Goal: Task Accomplishment & Management: Complete application form

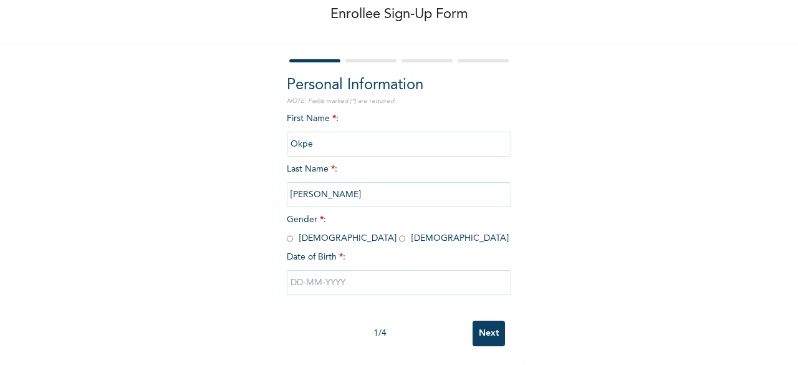
scroll to position [75, 0]
click at [305, 239] on div "First Name * : Okpe Last Name * : [PERSON_NAME] Gender * : [DEMOGRAPHIC_DATA] […" at bounding box center [399, 213] width 224 height 202
click at [287, 233] on input "radio" at bounding box center [290, 239] width 6 height 12
radio input "true"
click at [299, 270] on input "text" at bounding box center [399, 282] width 224 height 25
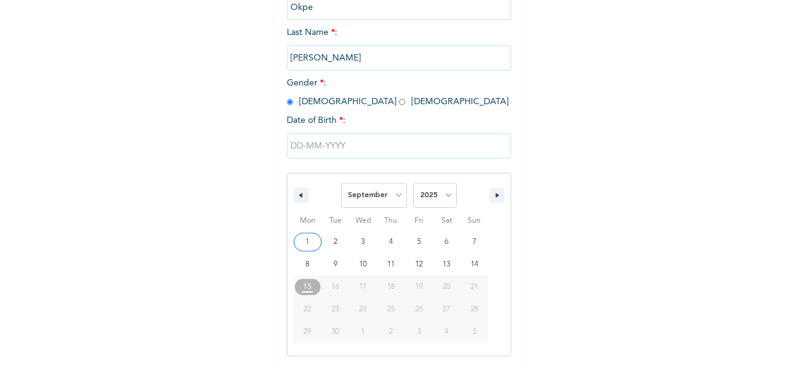
scroll to position [203, 0]
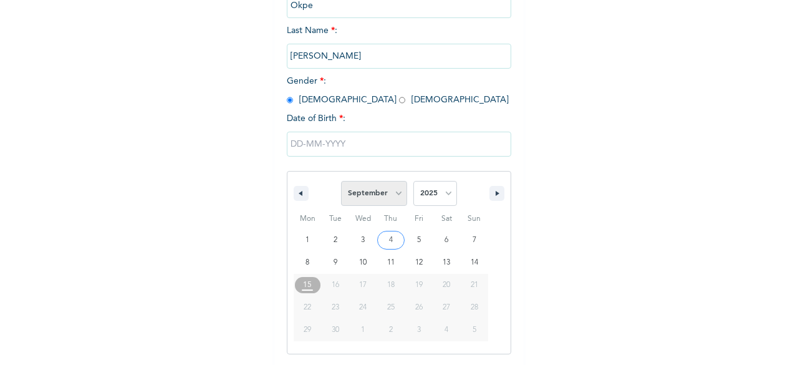
click at [394, 195] on select "January February March April May June July August September October November De…" at bounding box center [374, 193] width 66 height 25
click at [341, 182] on select "January February March April May June July August September October November De…" at bounding box center [374, 193] width 66 height 25
select select "8"
click at [445, 199] on select "2025 2024 2023 2022 2021 2020 2019 2018 2017 2016 2015 2014 2013 2012 2011 2010…" at bounding box center [435, 193] width 44 height 25
select select "1989"
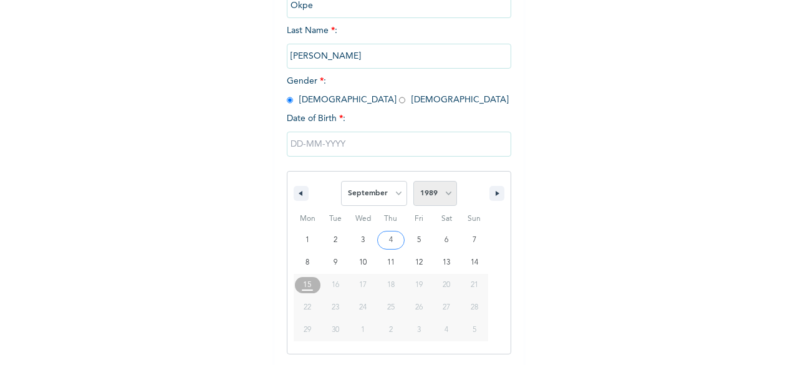
click at [413, 182] on select "2025 2024 2023 2022 2021 2020 2019 2018 2017 2016 2015 2014 2013 2012 2011 2010…" at bounding box center [435, 193] width 44 height 25
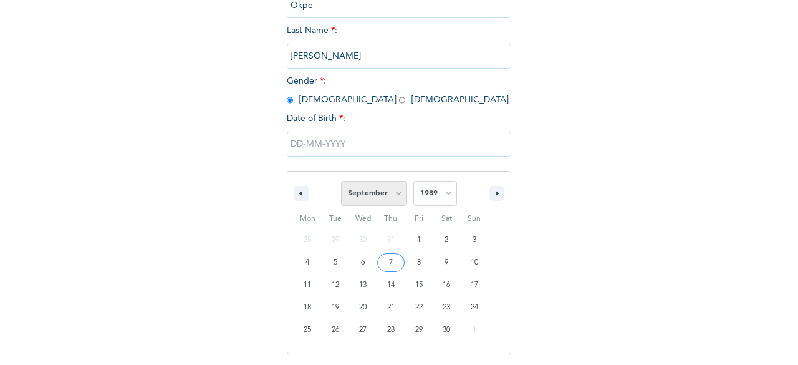
click at [395, 196] on select "January February March April May June July August September October November De…" at bounding box center [374, 193] width 66 height 25
select select "10"
click at [341, 182] on select "January February March April May June July August September October November De…" at bounding box center [374, 193] width 66 height 25
type input "[DATE]"
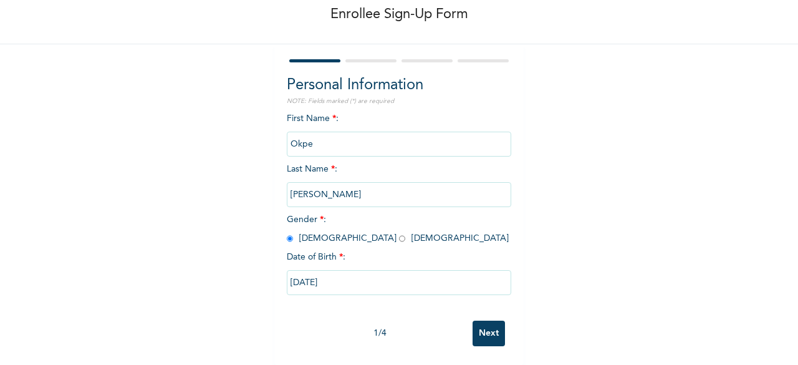
drag, startPoint x: 314, startPoint y: 135, endPoint x: 281, endPoint y: 135, distance: 32.4
click at [281, 135] on div "Personal Information NOTE: Fields marked (*) are required First Name * : Okpe L…" at bounding box center [398, 204] width 249 height 321
click at [327, 144] on input "Okpe" at bounding box center [399, 144] width 224 height 25
click at [322, 135] on input "Okpe" at bounding box center [399, 144] width 224 height 25
click at [315, 132] on input "Okpe" at bounding box center [399, 144] width 224 height 25
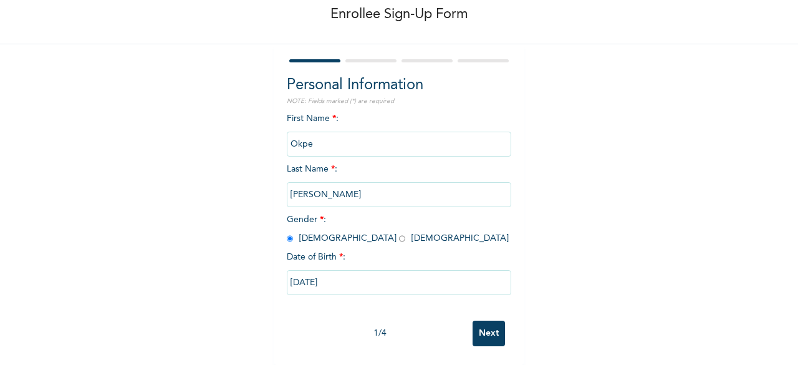
click at [316, 183] on input "[PERSON_NAME]" at bounding box center [399, 194] width 224 height 25
click at [314, 140] on input "Okpe" at bounding box center [399, 144] width 224 height 25
click at [338, 185] on input "[PERSON_NAME]" at bounding box center [399, 194] width 224 height 25
click at [407, 251] on div "Date of Birth * :" at bounding box center [399, 257] width 224 height 13
click at [491, 324] on input "Next" at bounding box center [489, 334] width 32 height 26
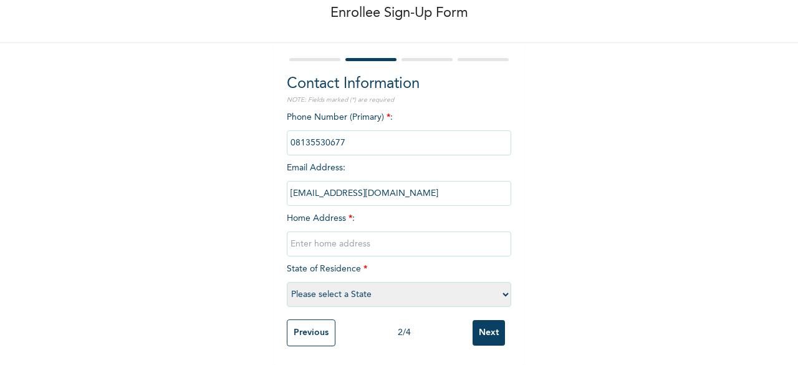
click at [385, 130] on input "phone" at bounding box center [399, 142] width 224 height 25
click at [377, 233] on input "text" at bounding box center [399, 243] width 224 height 25
type input "[STREET_ADDRESS], Agege"
click at [381, 289] on select "Please select a State [PERSON_NAME] (FCT) [PERSON_NAME] Ibom [GEOGRAPHIC_DATA] …" at bounding box center [399, 294] width 224 height 25
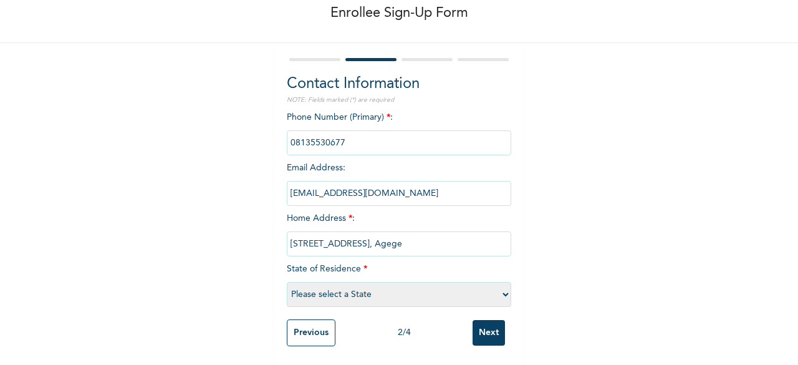
select select "25"
click at [287, 282] on select "Please select a State [PERSON_NAME] (FCT) [PERSON_NAME] Ibom [GEOGRAPHIC_DATA] …" at bounding box center [399, 294] width 224 height 25
click at [486, 324] on input "Next" at bounding box center [489, 333] width 32 height 26
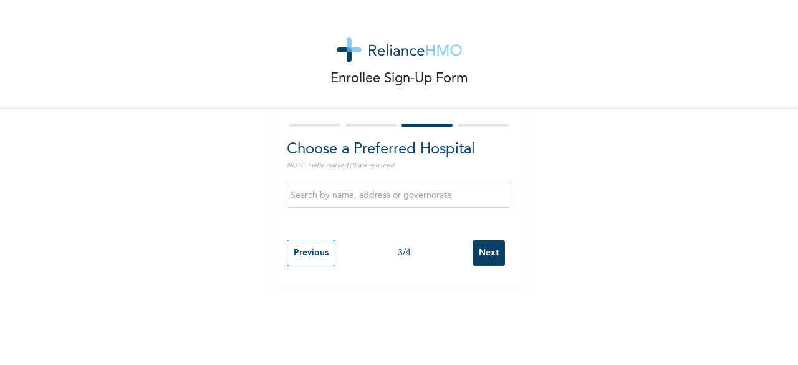
scroll to position [0, 0]
click at [405, 186] on input "text" at bounding box center [399, 195] width 224 height 25
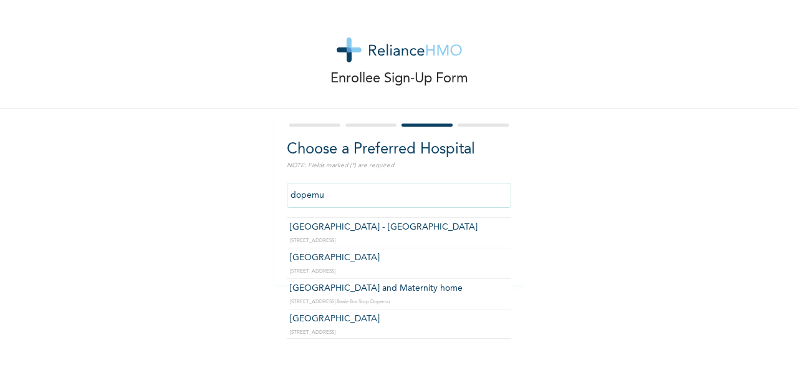
scroll to position [57, 0]
type input "[GEOGRAPHIC_DATA] and Maternity home"
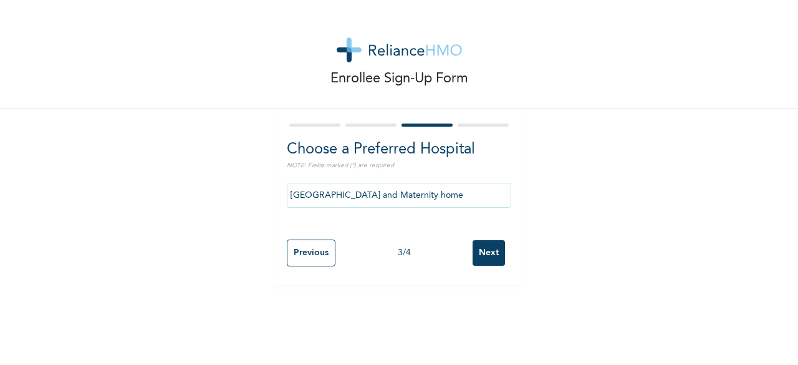
click at [486, 251] on input "Next" at bounding box center [489, 253] width 32 height 26
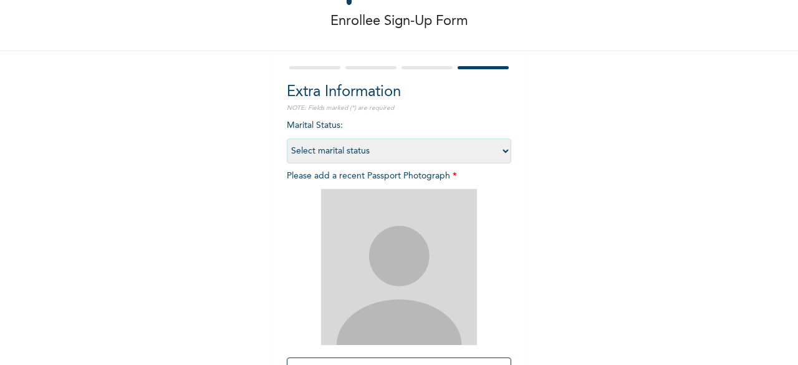
click at [501, 152] on select "Select marital status [DEMOGRAPHIC_DATA] Married [DEMOGRAPHIC_DATA] Widow/[DEMO…" at bounding box center [399, 150] width 224 height 25
select select "1"
click at [287, 138] on select "Select marital status [DEMOGRAPHIC_DATA] Married [DEMOGRAPHIC_DATA] Widow/[DEMO…" at bounding box center [399, 150] width 224 height 25
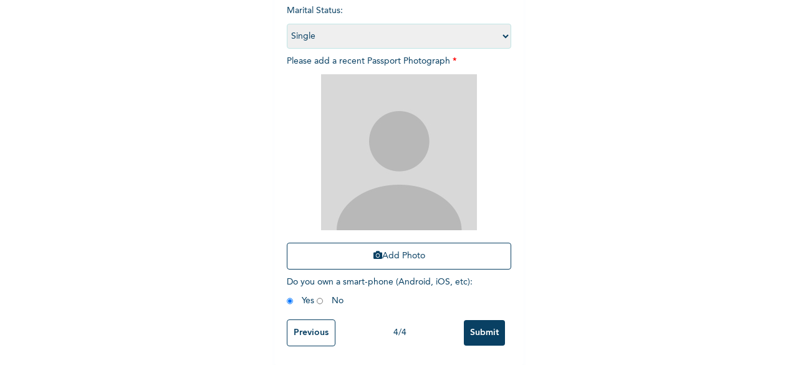
scroll to position [182, 0]
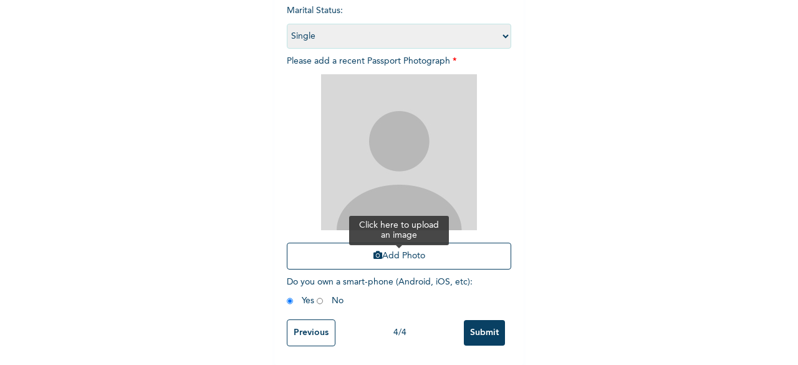
click at [425, 246] on button "Add Photo" at bounding box center [399, 256] width 224 height 27
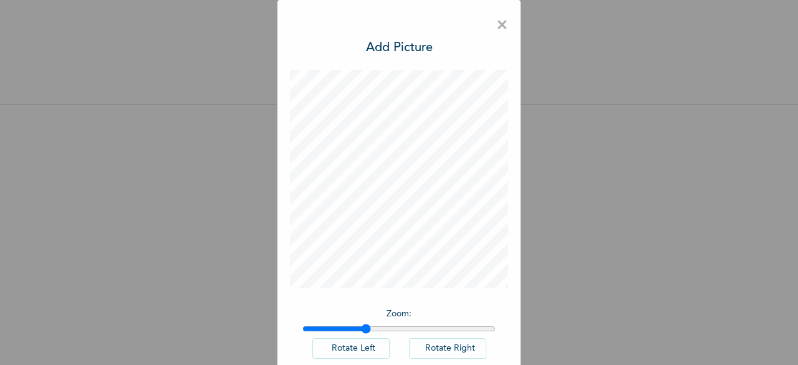
drag, startPoint x: 302, startPoint y: 329, endPoint x: 362, endPoint y: 328, distance: 59.9
click at [362, 328] on input "range" at bounding box center [398, 329] width 193 height 10
drag, startPoint x: 363, startPoint y: 327, endPoint x: 384, endPoint y: 326, distance: 21.2
type input "1.44"
click at [384, 326] on input "range" at bounding box center [398, 329] width 193 height 10
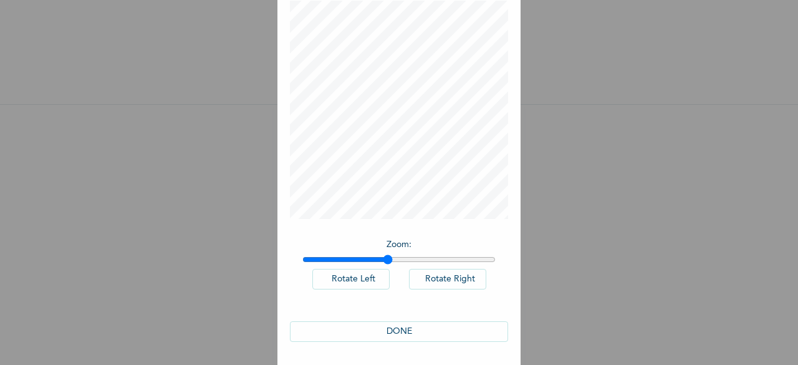
scroll to position [70, 0]
click at [419, 332] on button "DONE" at bounding box center [399, 331] width 218 height 21
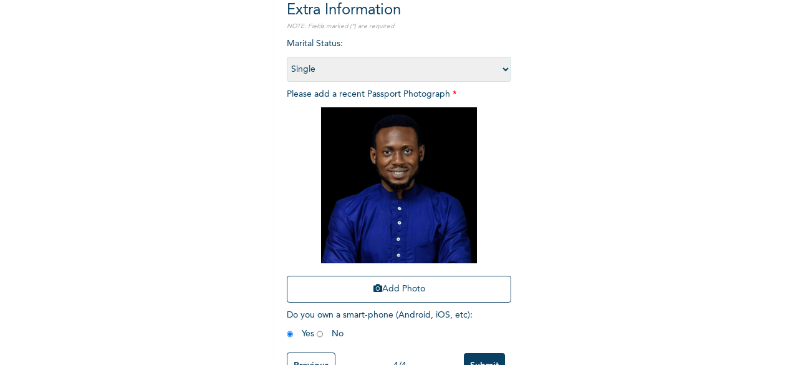
scroll to position [182, 0]
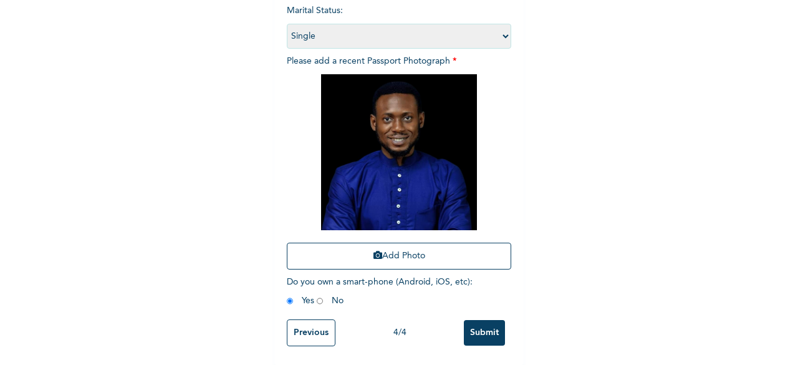
click at [480, 324] on input "Submit" at bounding box center [484, 333] width 41 height 26
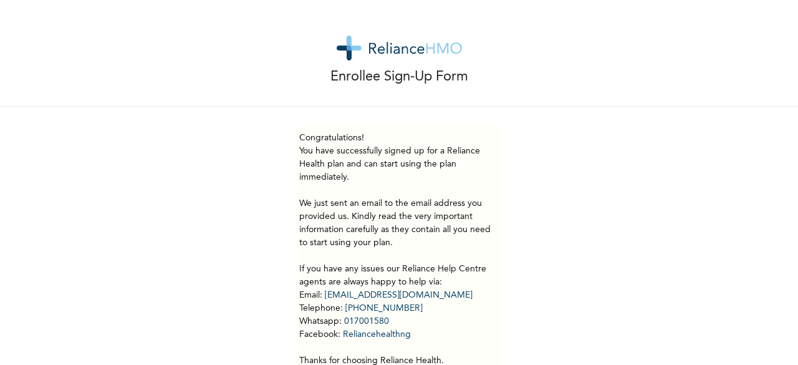
scroll to position [0, 0]
